Goal: Complete application form

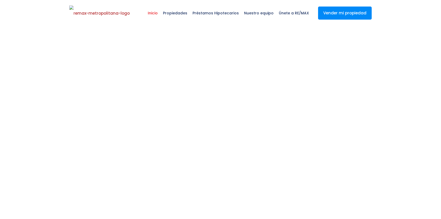
select select
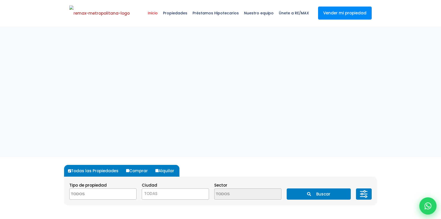
click at [428, 207] on icon at bounding box center [428, 206] width 7 height 7
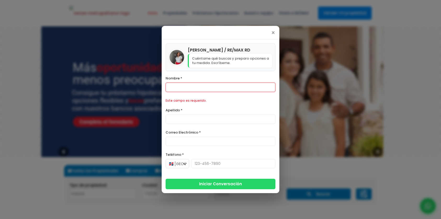
scroll to position [57, 0]
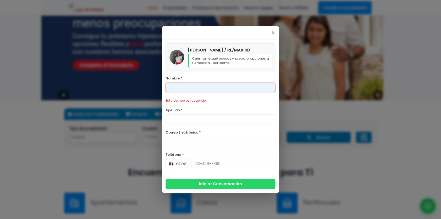
click at [199, 91] on input "Nombre *" at bounding box center [221, 87] width 110 height 9
type input "[PERSON_NAME]"
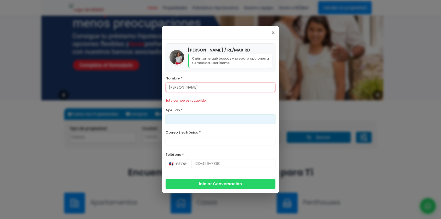
type input "[PERSON_NAME]"
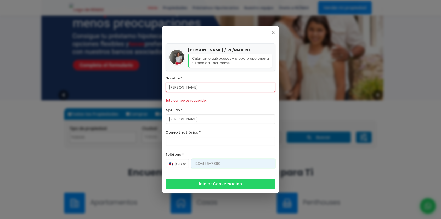
type input "[PHONE_NUMBER]"
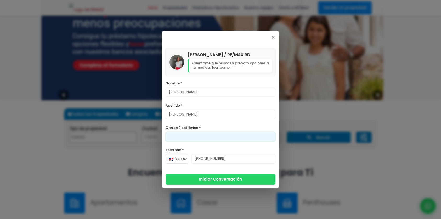
click at [181, 137] on input "Correo Electrónico *" at bounding box center [221, 136] width 110 height 9
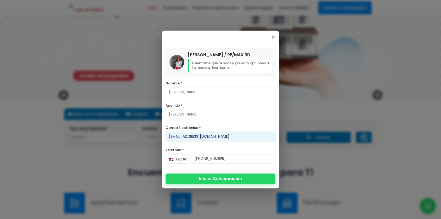
type input "[EMAIL_ADDRESS][DOMAIN_NAME]"
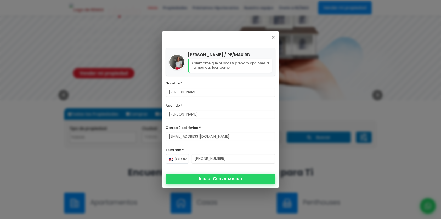
click at [209, 180] on button "Iniciar Conversación" at bounding box center [221, 179] width 110 height 10
